Goal: Task Accomplishment & Management: Use online tool/utility

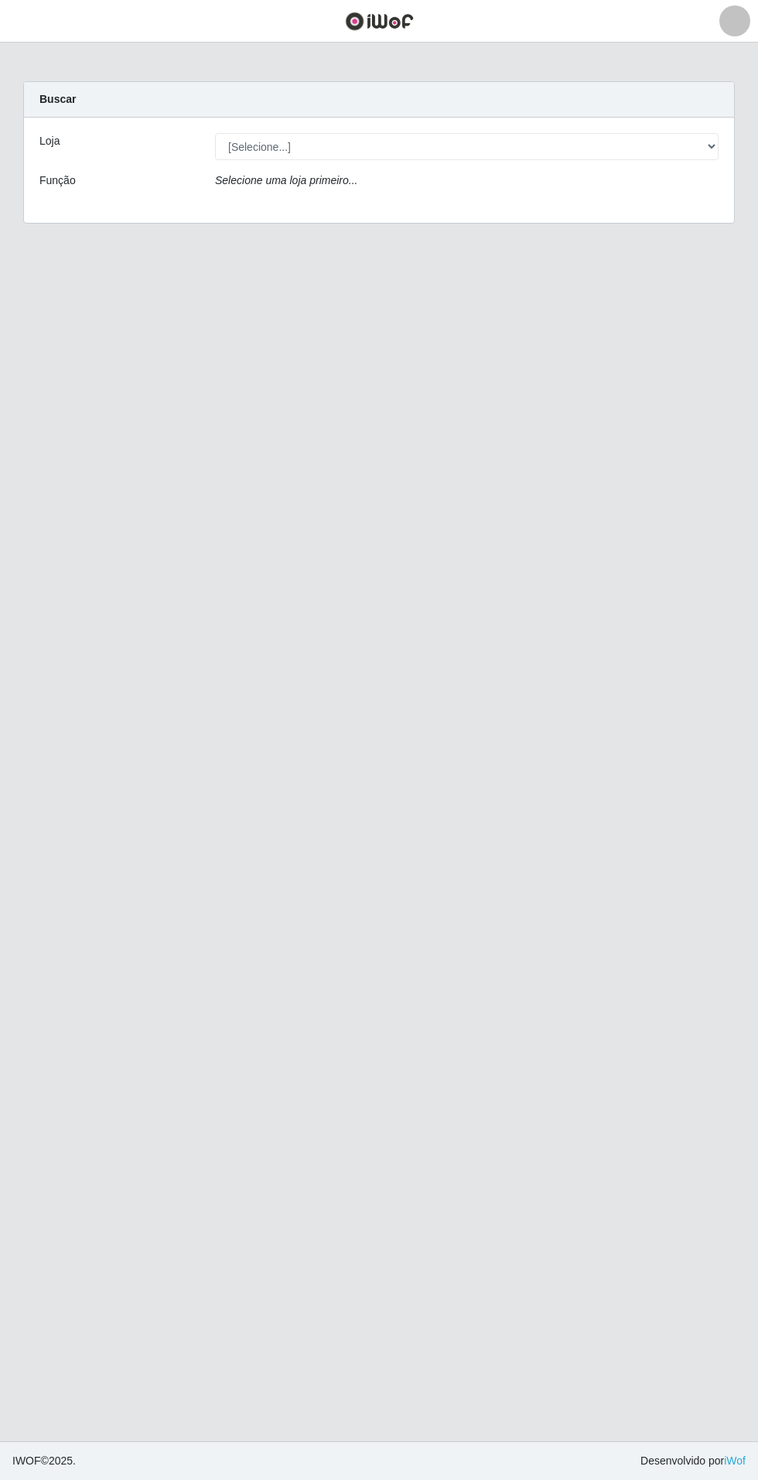
click at [616, 97] on div "Buscar" at bounding box center [379, 100] width 710 height 36
click at [689, 150] on select "[Selecione...] Atacado Vem - Loja 31 [GEOGRAPHIC_DATA]" at bounding box center [467, 146] width 504 height 27
select select "437"
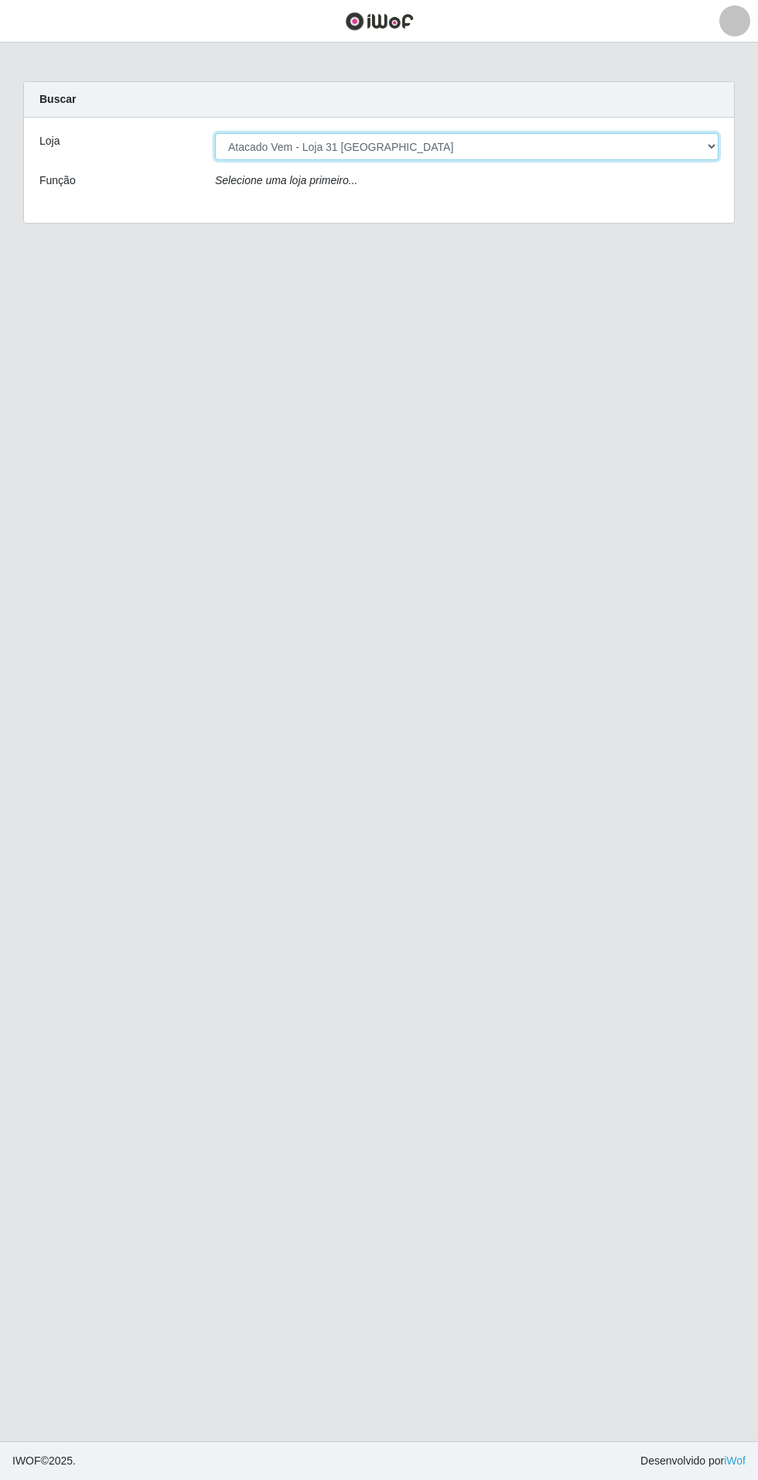
click at [215, 133] on select "[Selecione...] Atacado Vem - Loja 31 [GEOGRAPHIC_DATA]" at bounding box center [467, 146] width 504 height 27
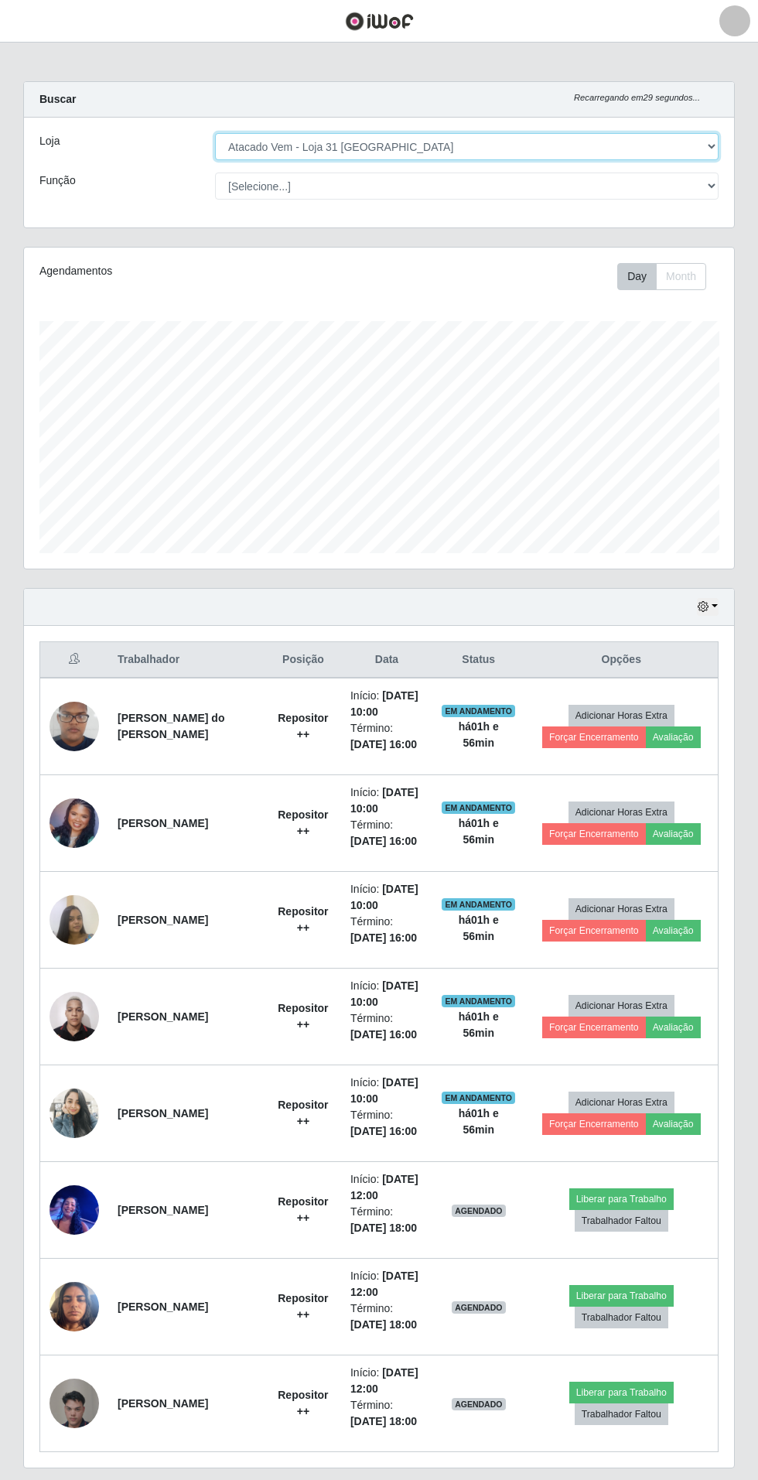
scroll to position [320, 710]
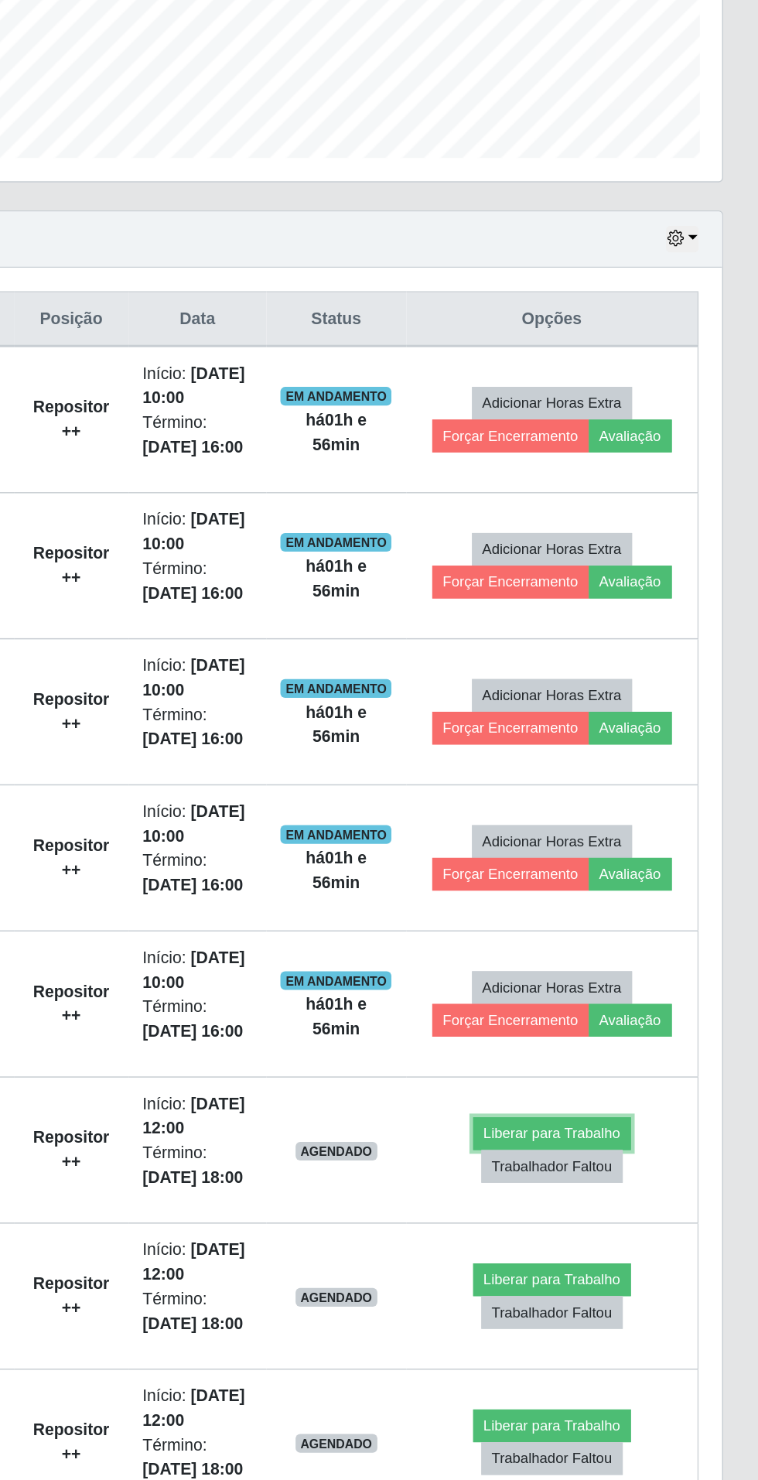
click at [650, 1195] on button "Liberar para Trabalho" at bounding box center [621, 1199] width 104 height 22
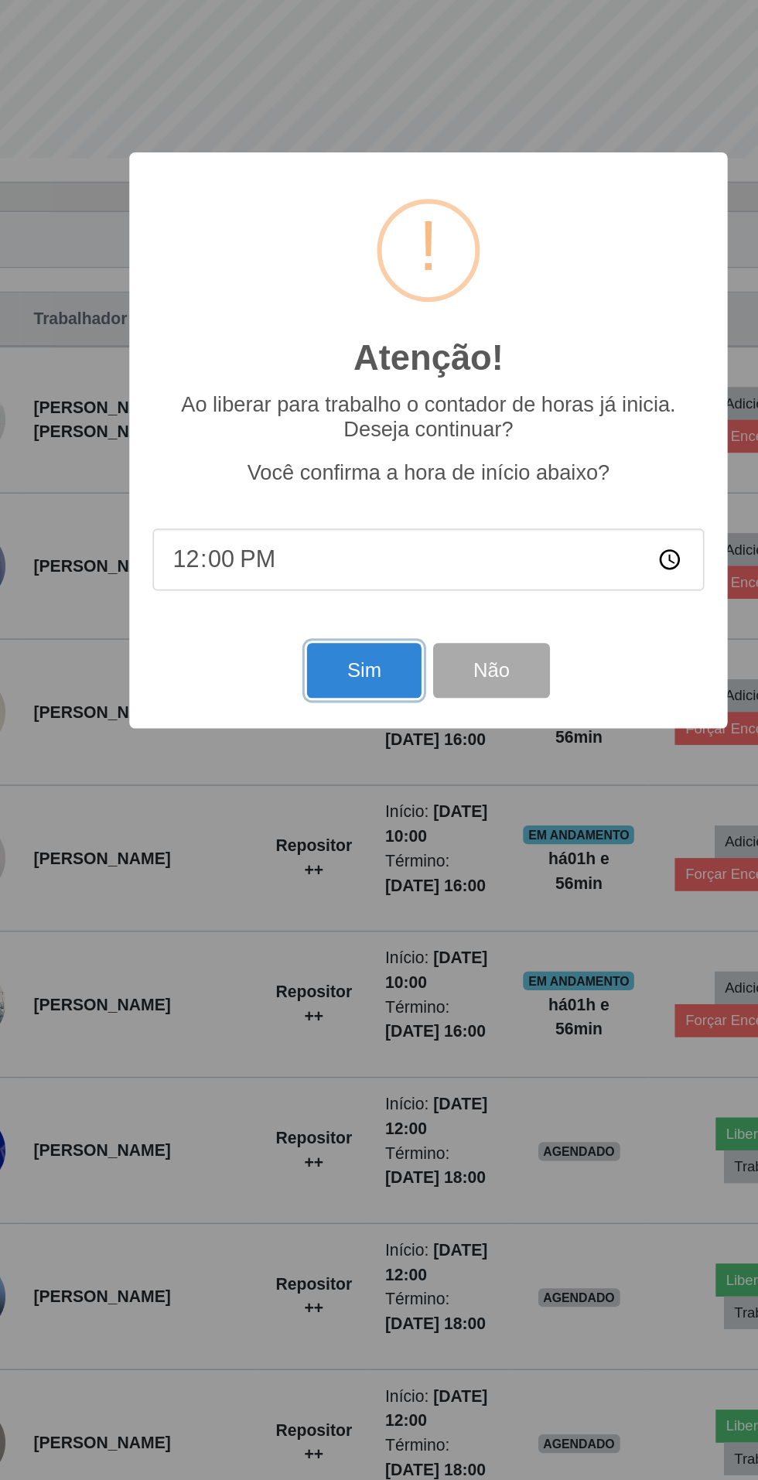
click at [331, 911] on button "Sim" at bounding box center [336, 892] width 75 height 36
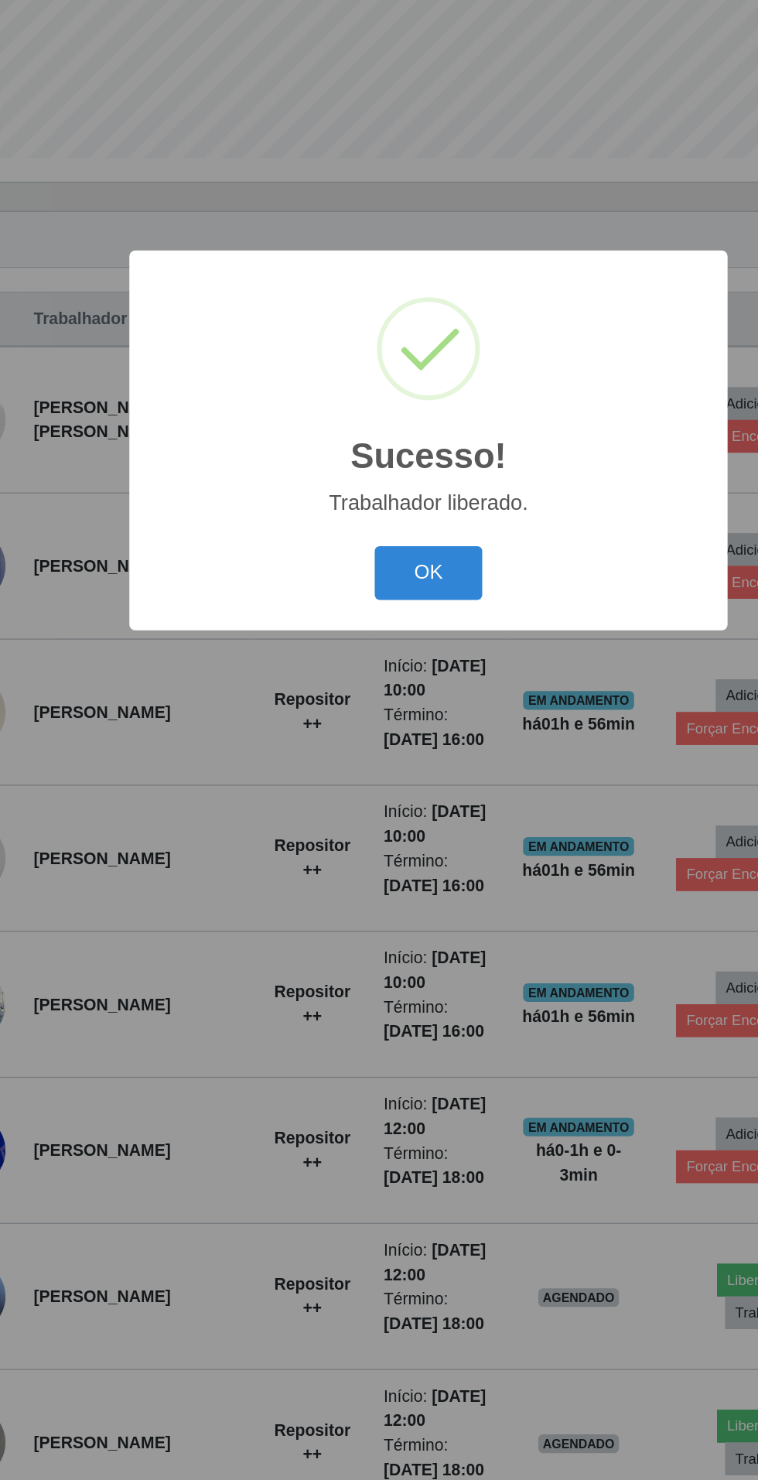
click at [376, 846] on button "OK" at bounding box center [379, 828] width 72 height 36
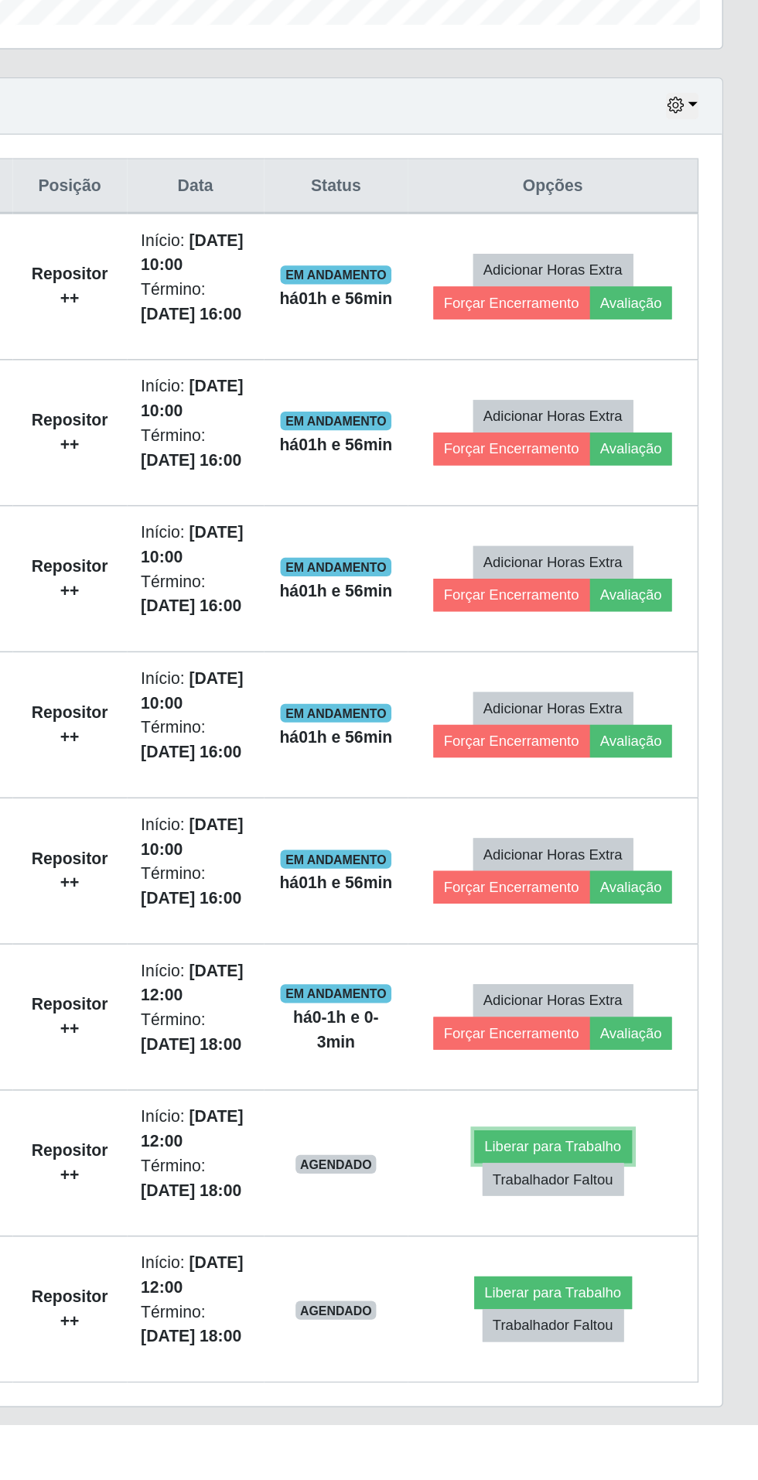
click at [641, 1294] on button "Liberar para Trabalho" at bounding box center [622, 1296] width 104 height 22
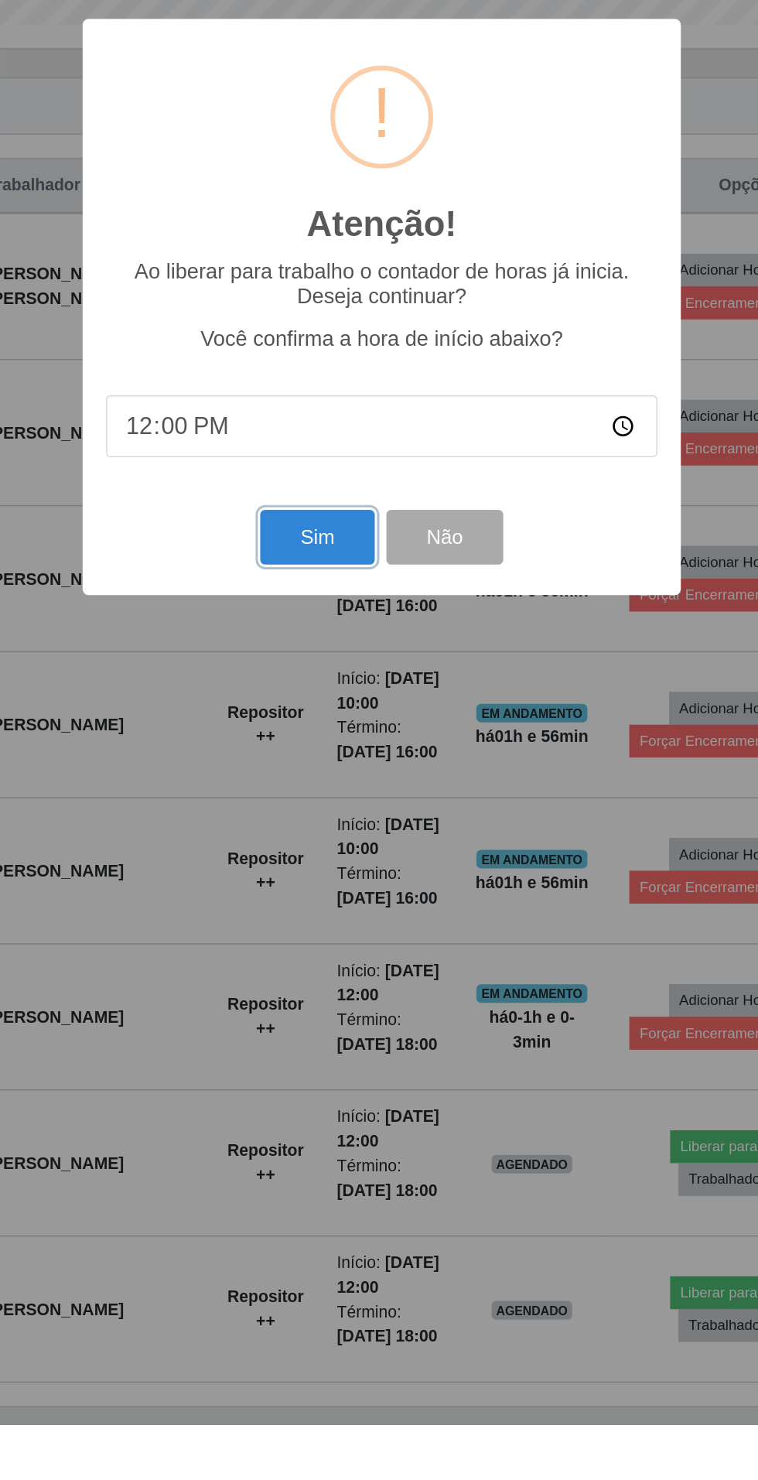
click at [317, 911] on button "Sim" at bounding box center [336, 892] width 75 height 36
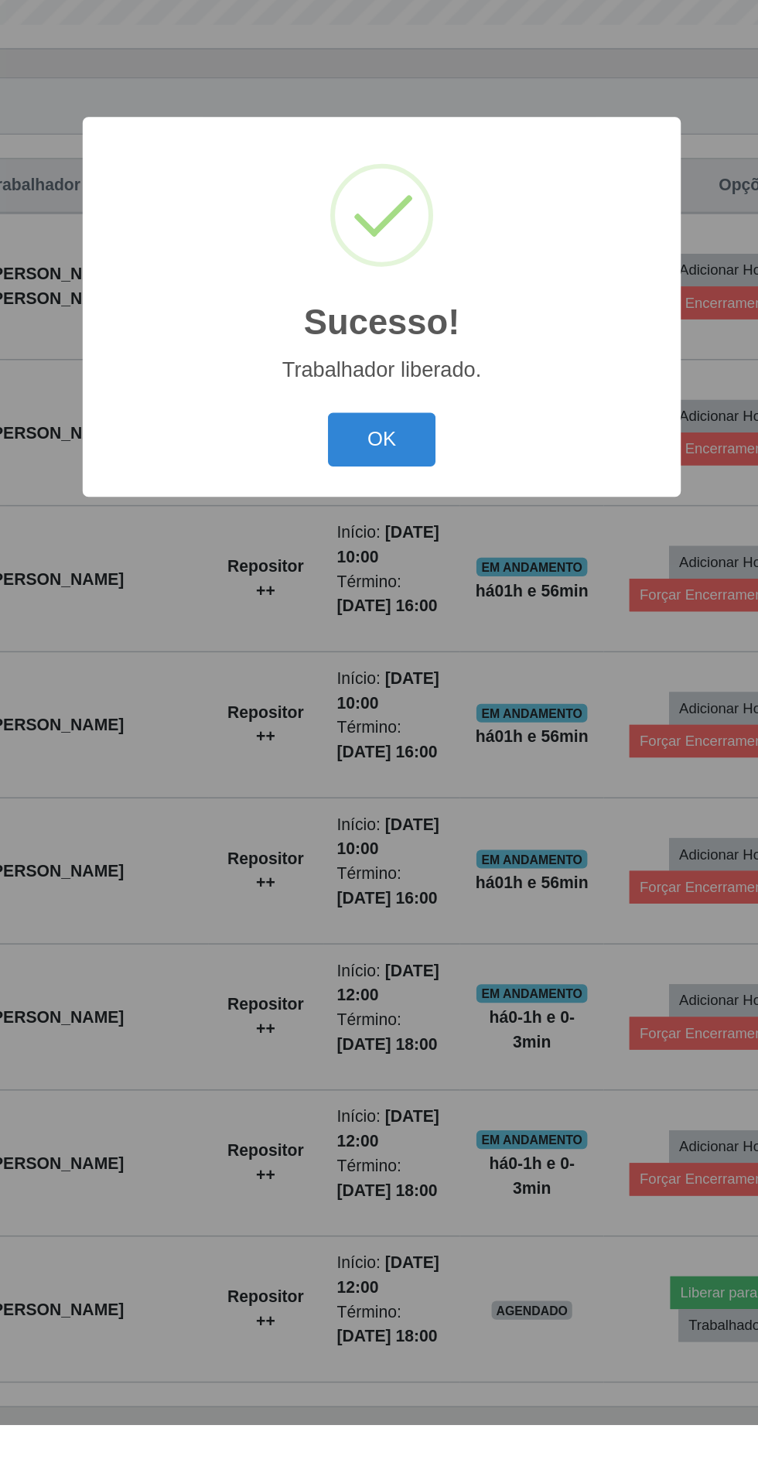
click at [390, 846] on button "OK" at bounding box center [379, 828] width 72 height 36
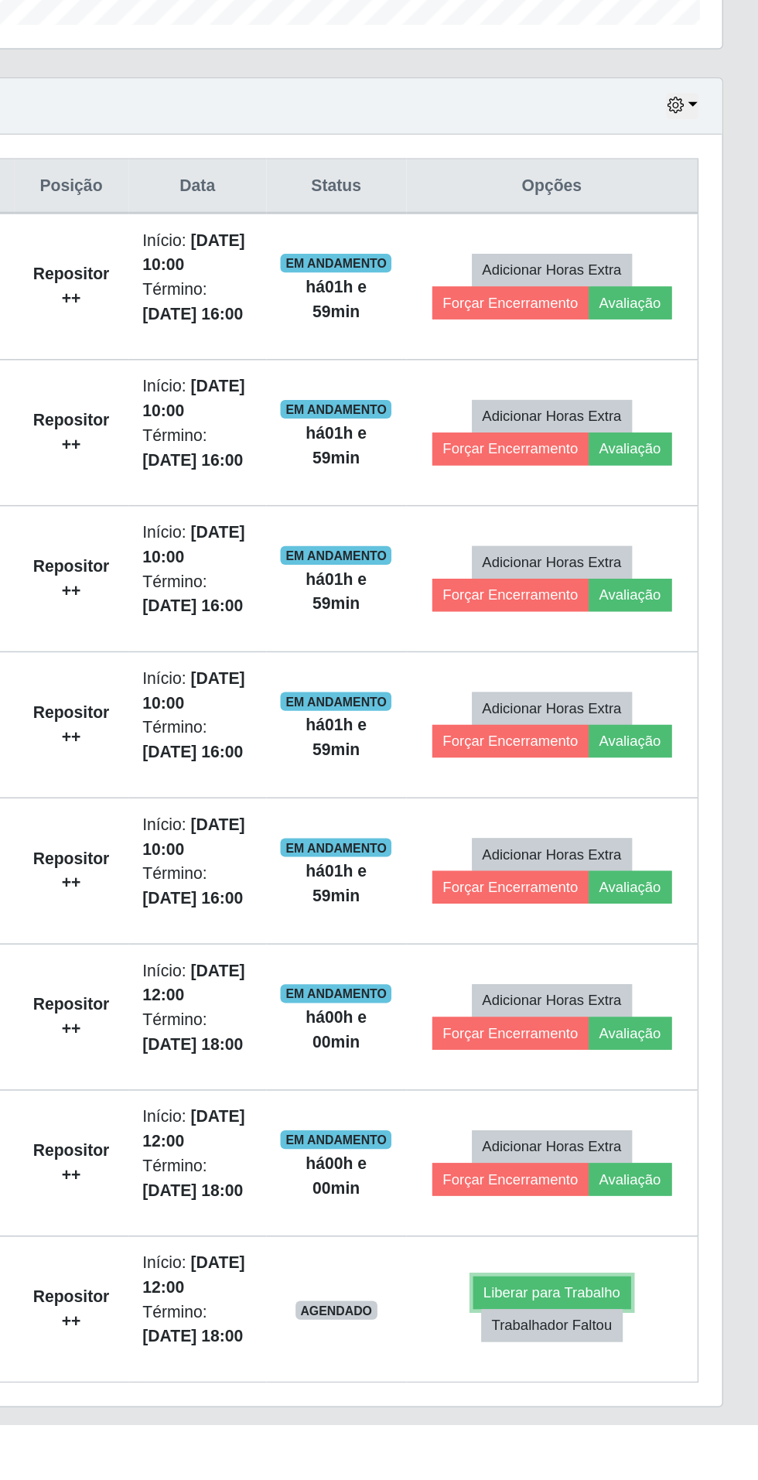
click at [637, 1390] on button "Liberar para Trabalho" at bounding box center [621, 1393] width 104 height 22
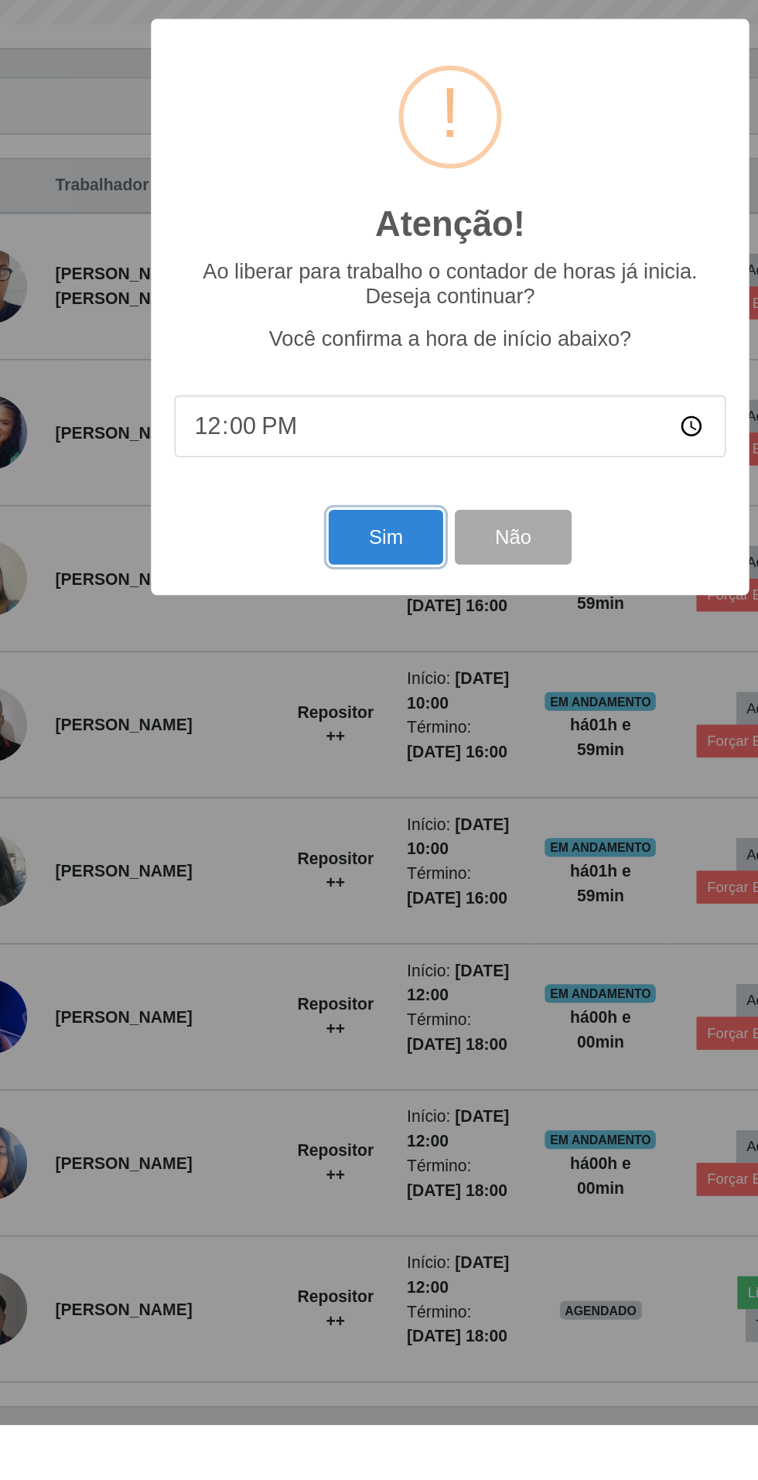
click at [314, 911] on button "Sim" at bounding box center [336, 892] width 75 height 36
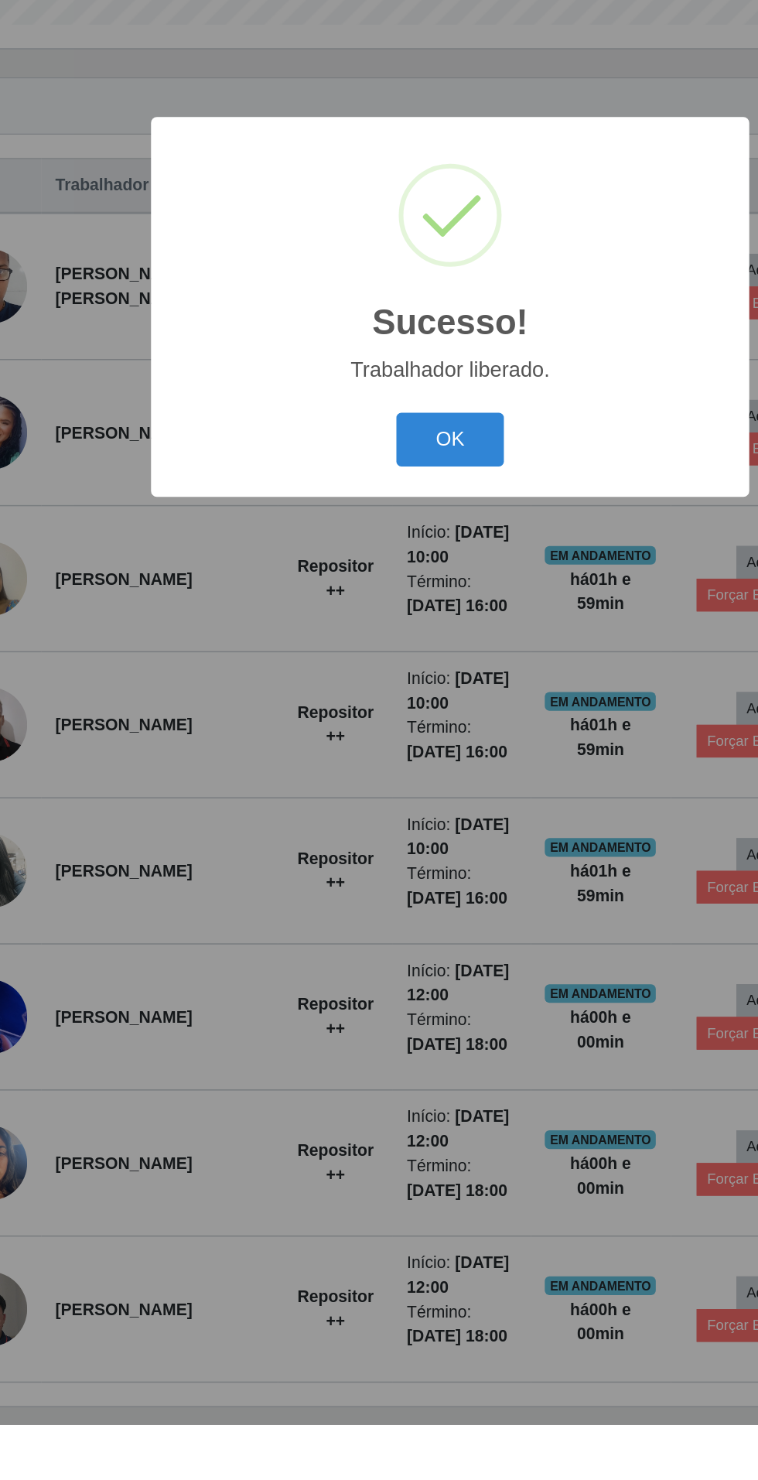
click at [378, 846] on button "OK" at bounding box center [379, 828] width 72 height 36
